Goal: Task Accomplishment & Management: Manage account settings

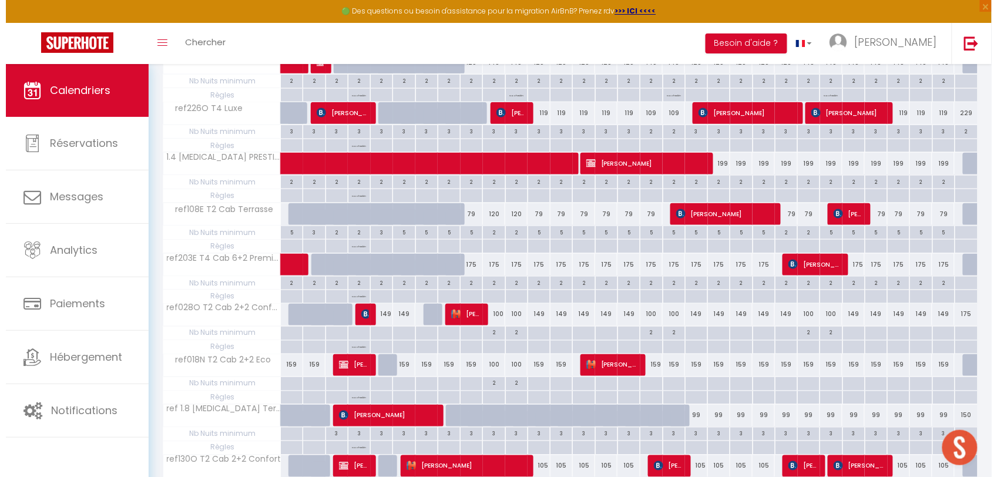
scroll to position [367, 0]
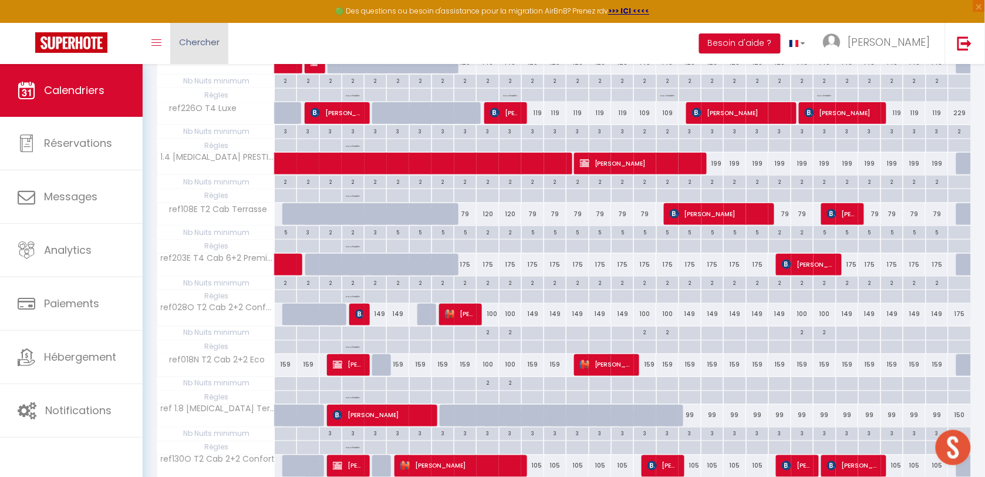
click at [212, 39] on span "Chercher" at bounding box center [199, 42] width 41 height 12
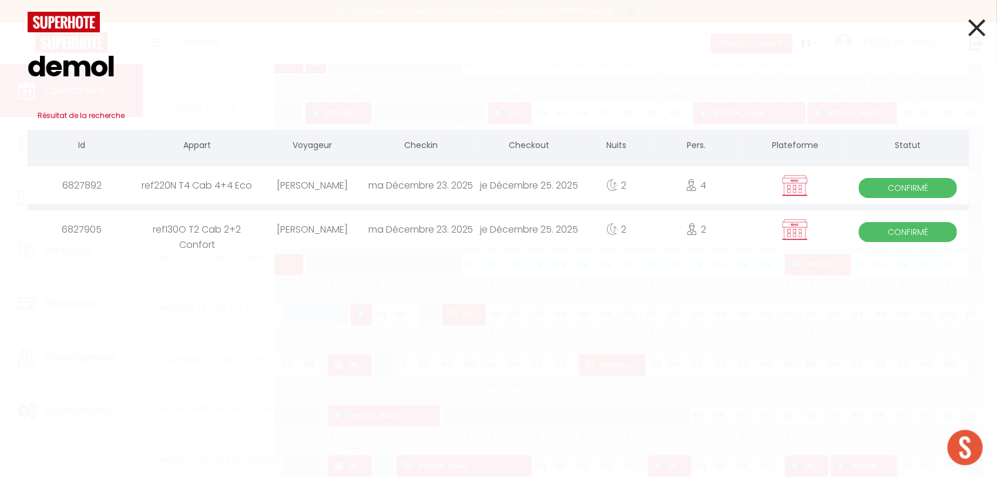
type input "demol"
click at [307, 187] on div "[PERSON_NAME]" at bounding box center [312, 185] width 108 height 38
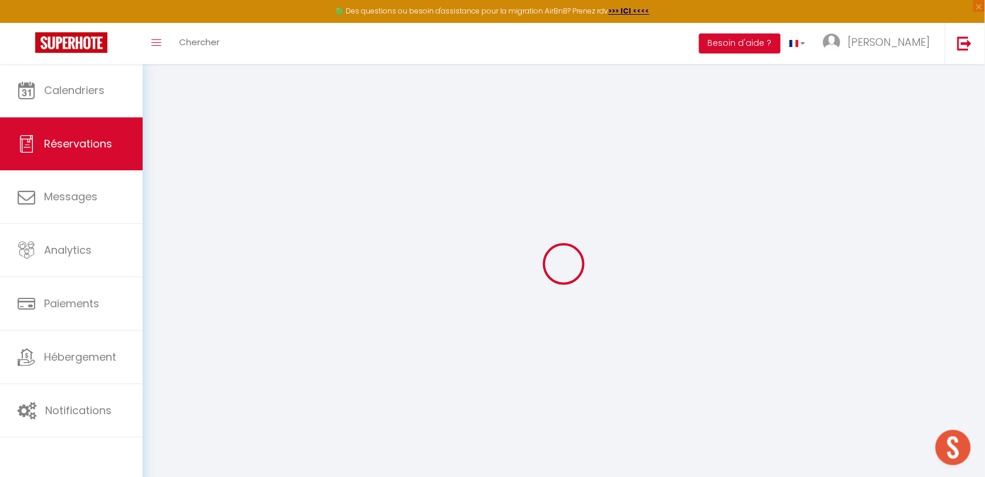
scroll to position [63, 0]
select select
select select "14"
checkbox input "false"
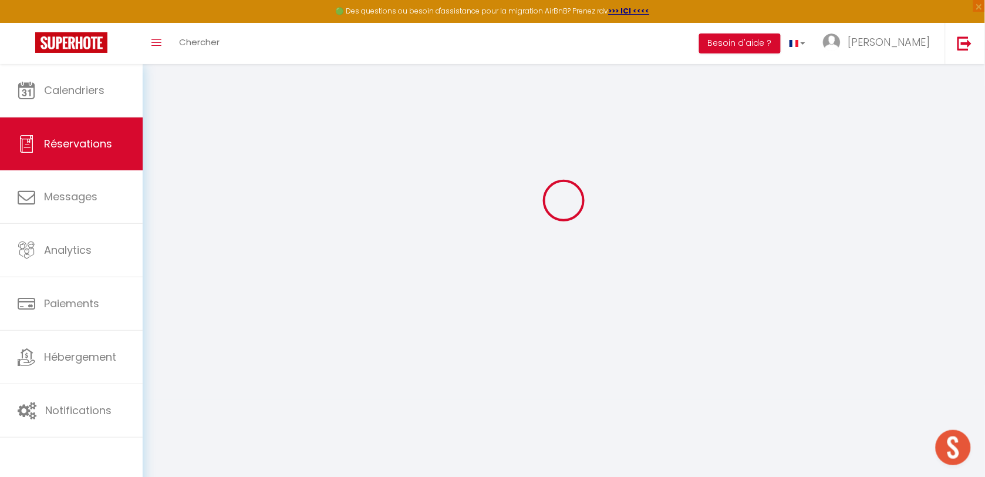
select select
checkbox input "false"
select select
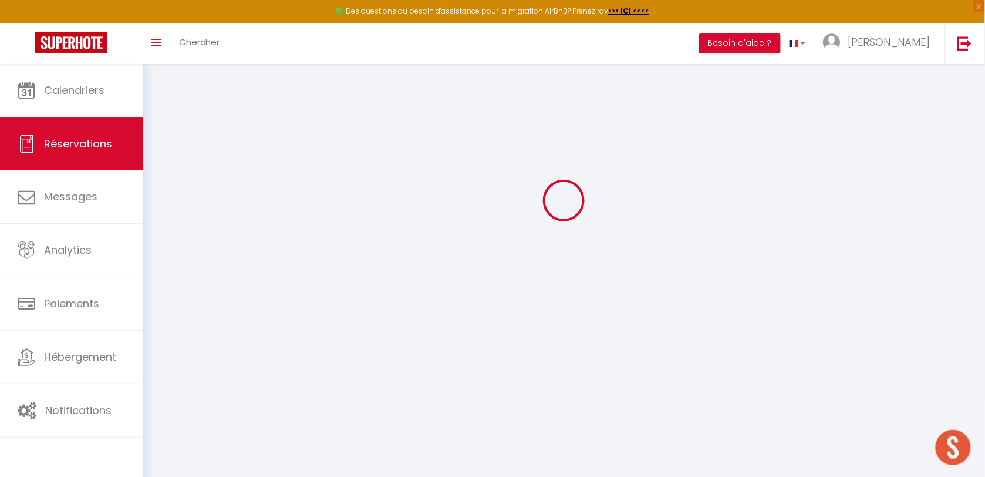
checkbox input "false"
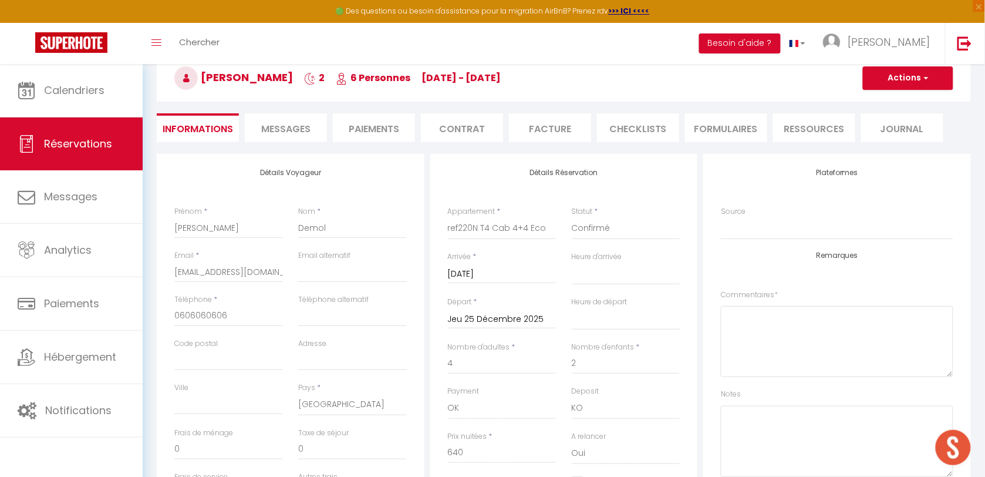
select select
checkbox input "false"
select select
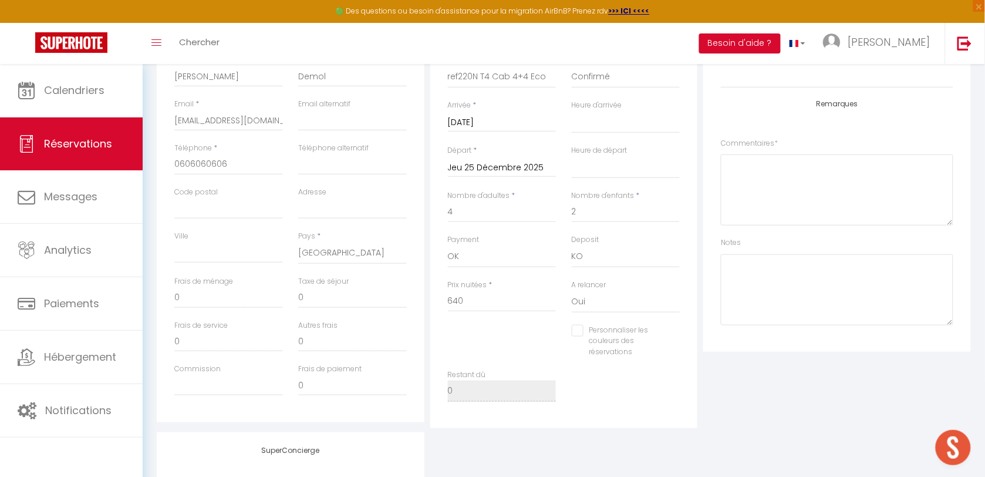
scroll to position [220, 0]
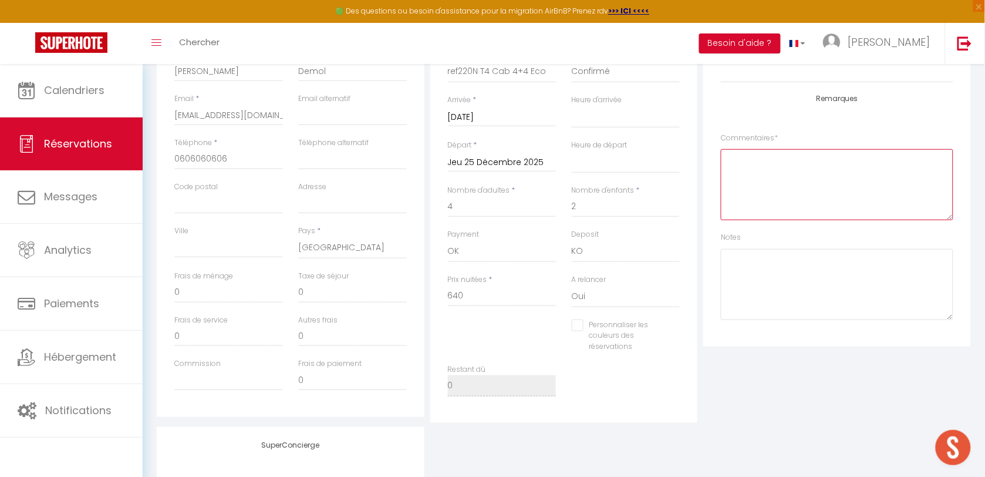
click at [770, 196] on textarea at bounding box center [837, 184] width 233 height 71
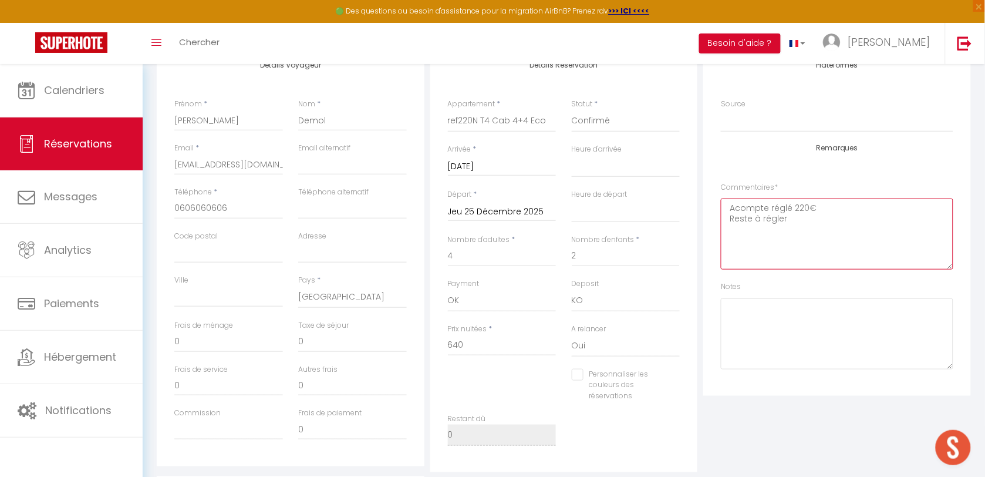
scroll to position [147, 0]
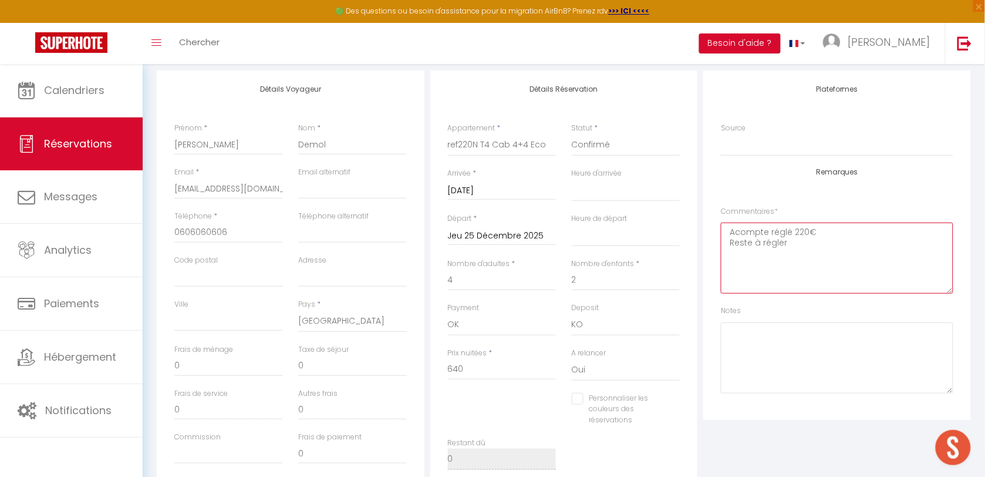
click at [802, 229] on textarea "Acompte réglé 220€ Reste à régler" at bounding box center [837, 258] width 233 height 71
click at [825, 250] on textarea "Acompte réglé 200€ Reste à régler" at bounding box center [837, 258] width 233 height 71
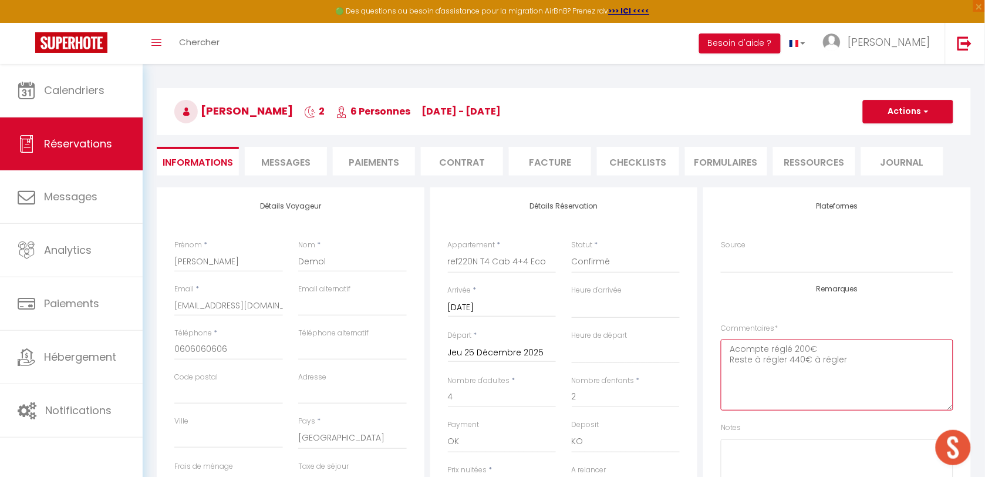
scroll to position [0, 0]
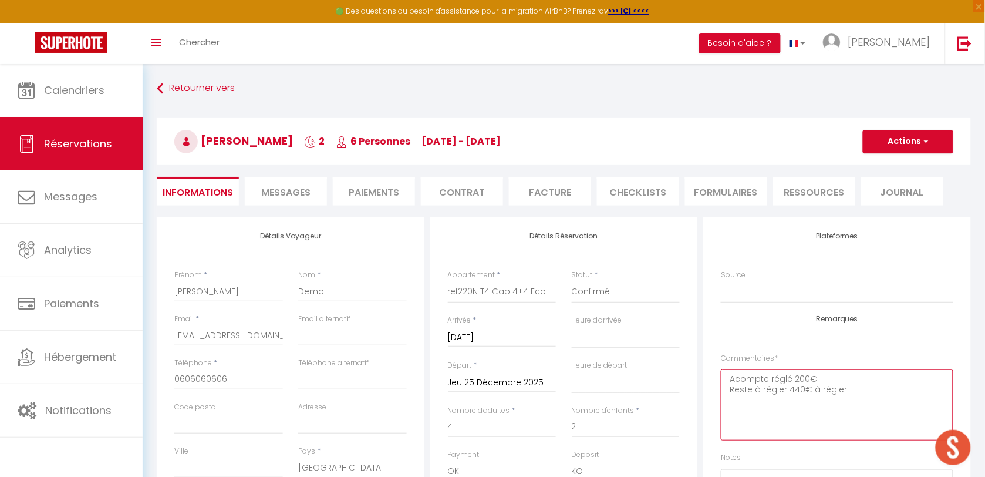
type textarea "Acompte réglé 200€ Reste à régler 440€ à régler"
click at [890, 137] on button "Actions" at bounding box center [908, 141] width 90 height 23
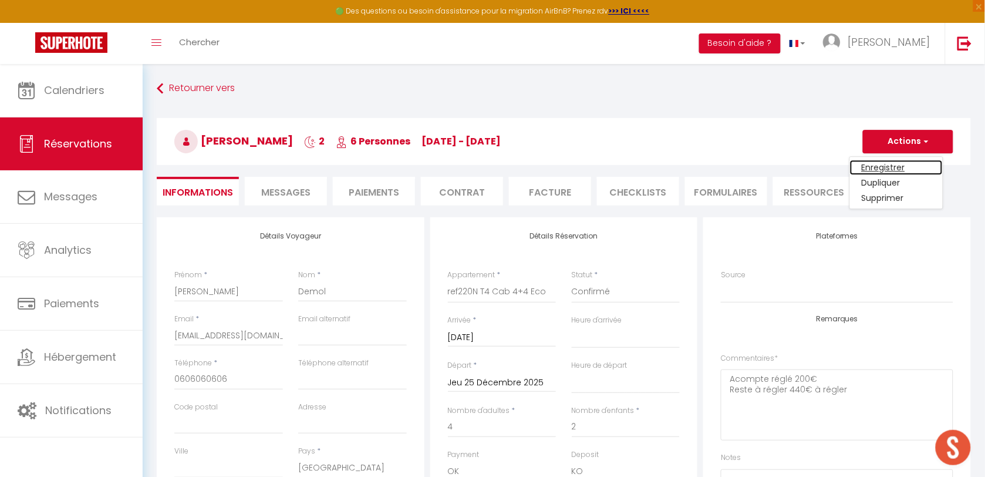
click at [885, 161] on link "Enregistrer" at bounding box center [896, 167] width 93 height 15
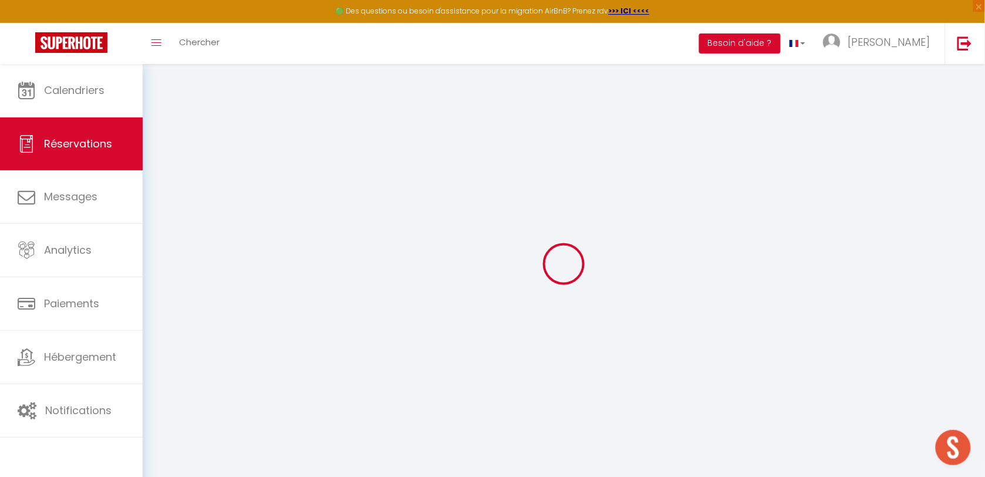
select select "not_cancelled"
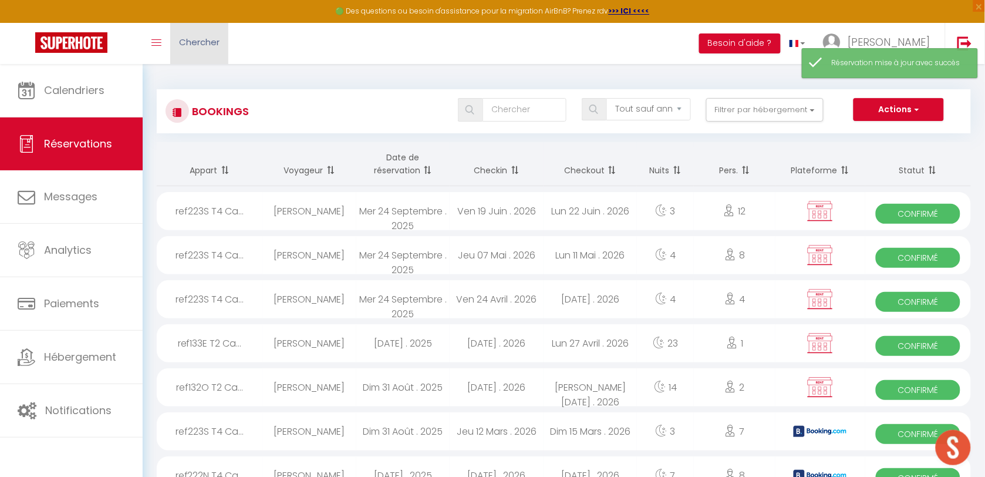
click at [193, 41] on span "Chercher" at bounding box center [199, 42] width 41 height 12
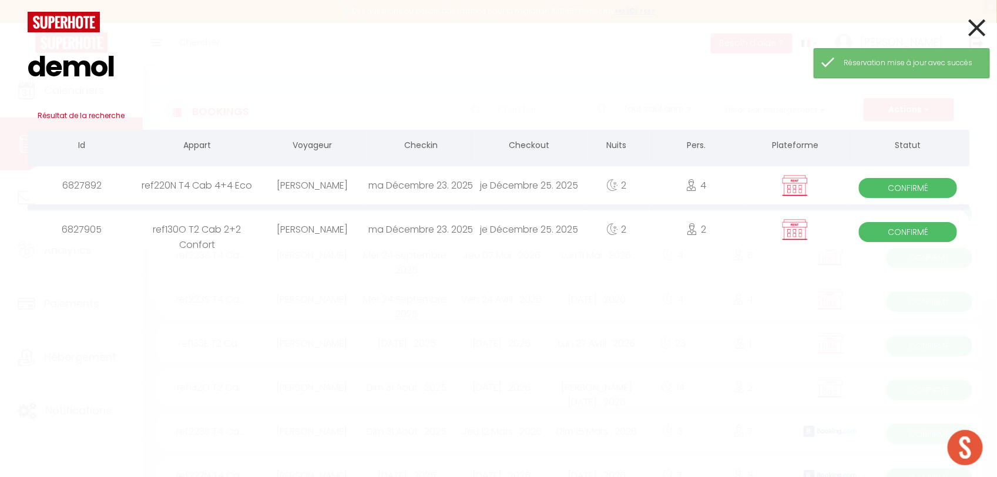
type input "demol"
click at [295, 230] on div "[PERSON_NAME]" at bounding box center [312, 229] width 108 height 38
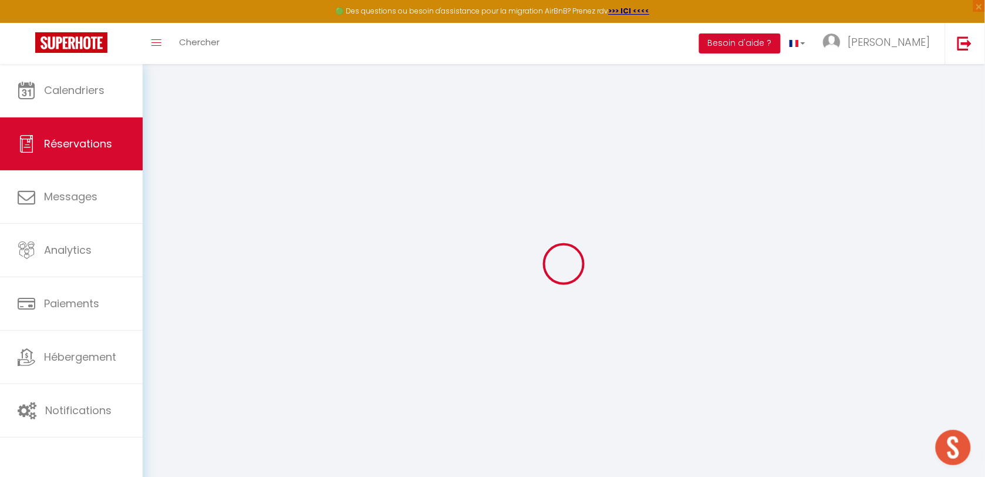
select select
checkbox input "false"
select select
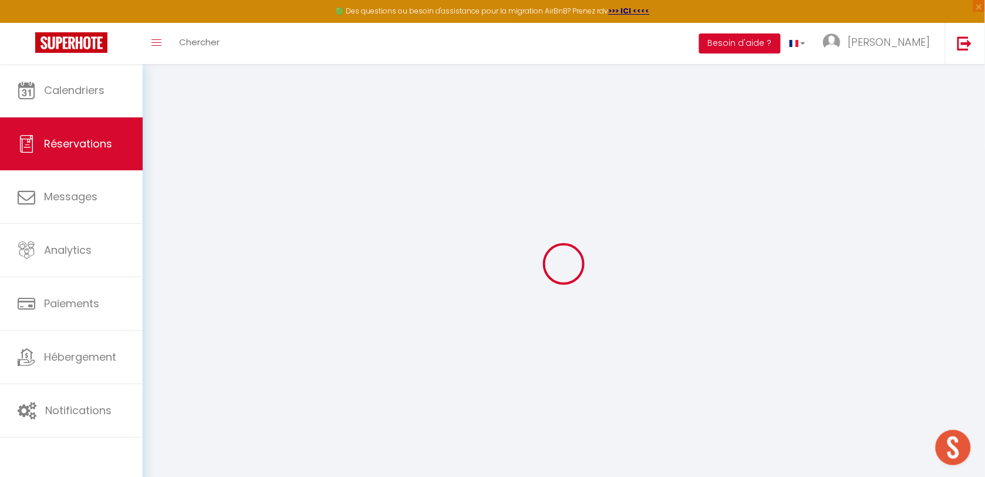
checkbox input "false"
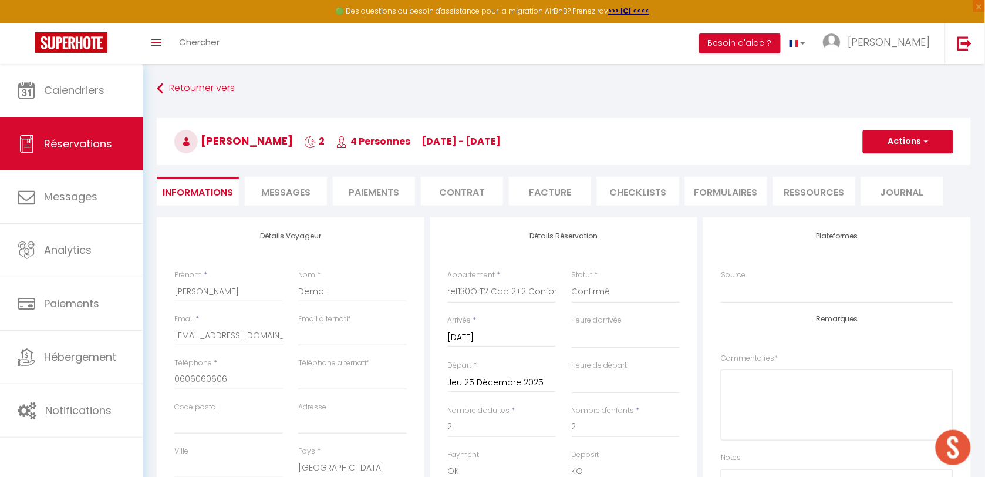
select select
checkbox input "false"
select select
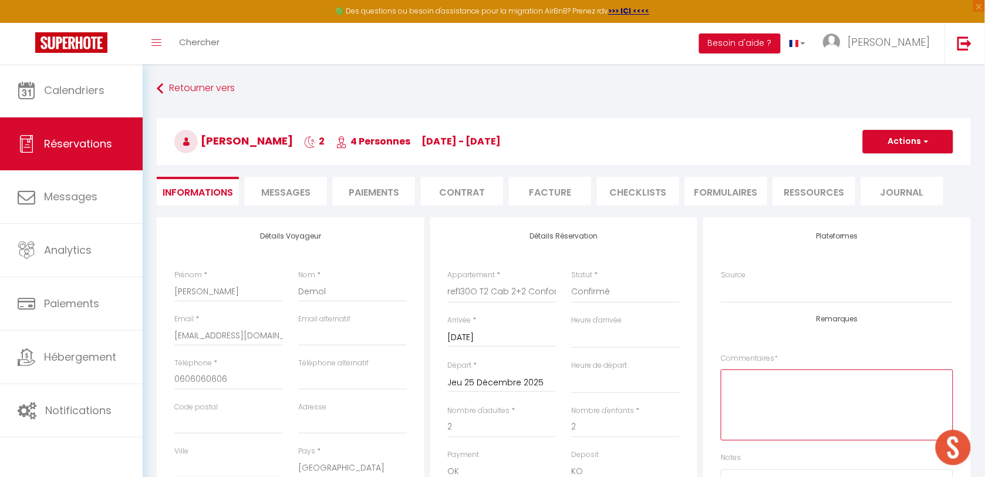
click at [795, 388] on textarea at bounding box center [837, 404] width 233 height 71
type textarea "acompte ok réglé 150€ reste à régler 300€"
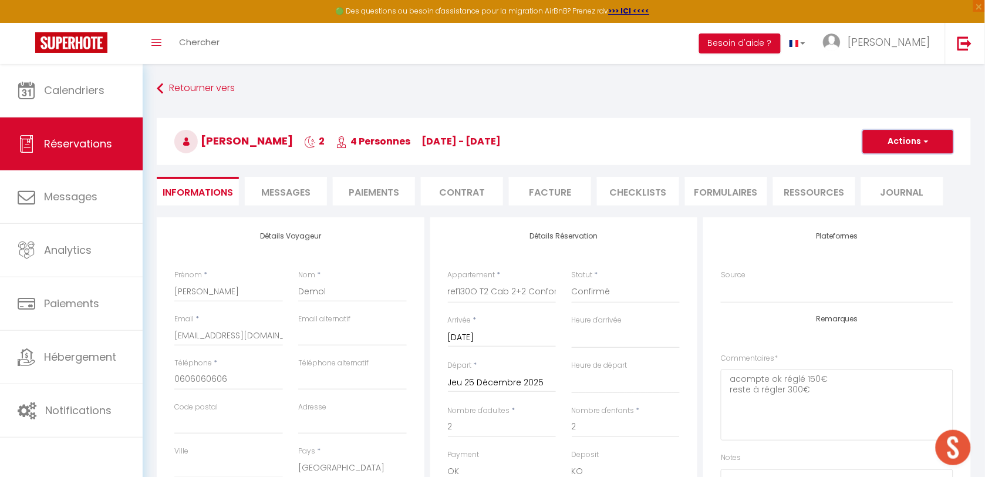
click at [908, 140] on button "Actions" at bounding box center [908, 141] width 90 height 23
click at [891, 163] on link "Enregistrer" at bounding box center [896, 167] width 93 height 15
